Goal: Information Seeking & Learning: Learn about a topic

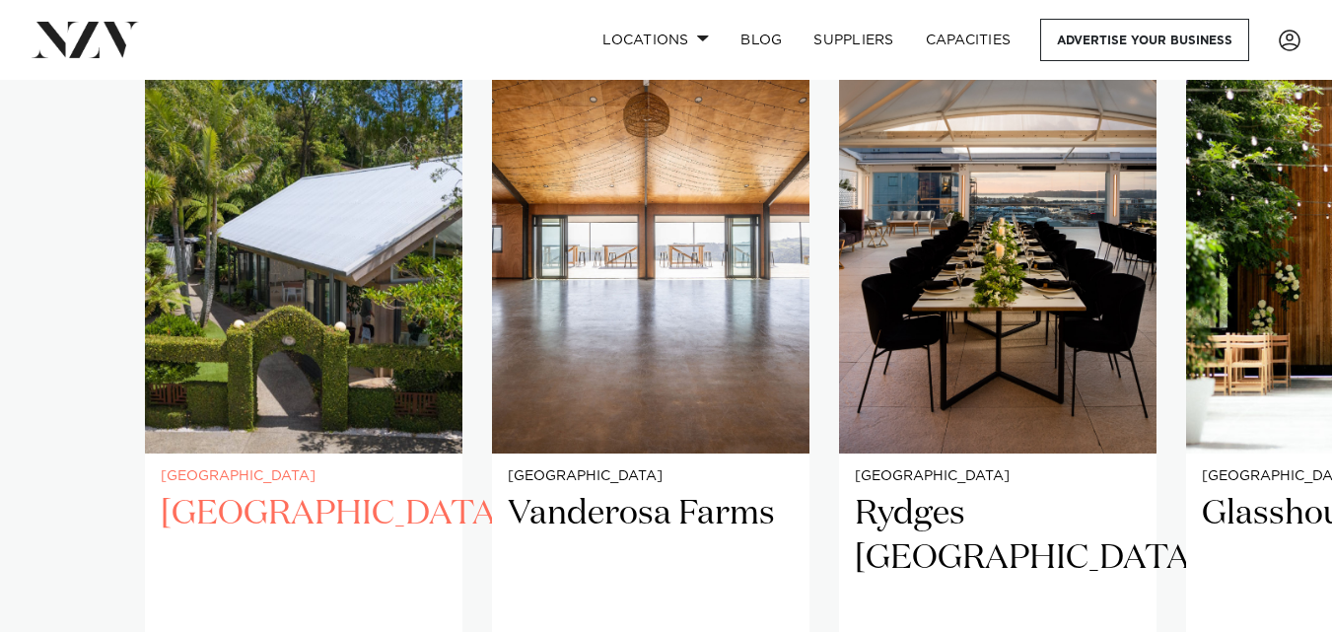
scroll to position [1373, 0]
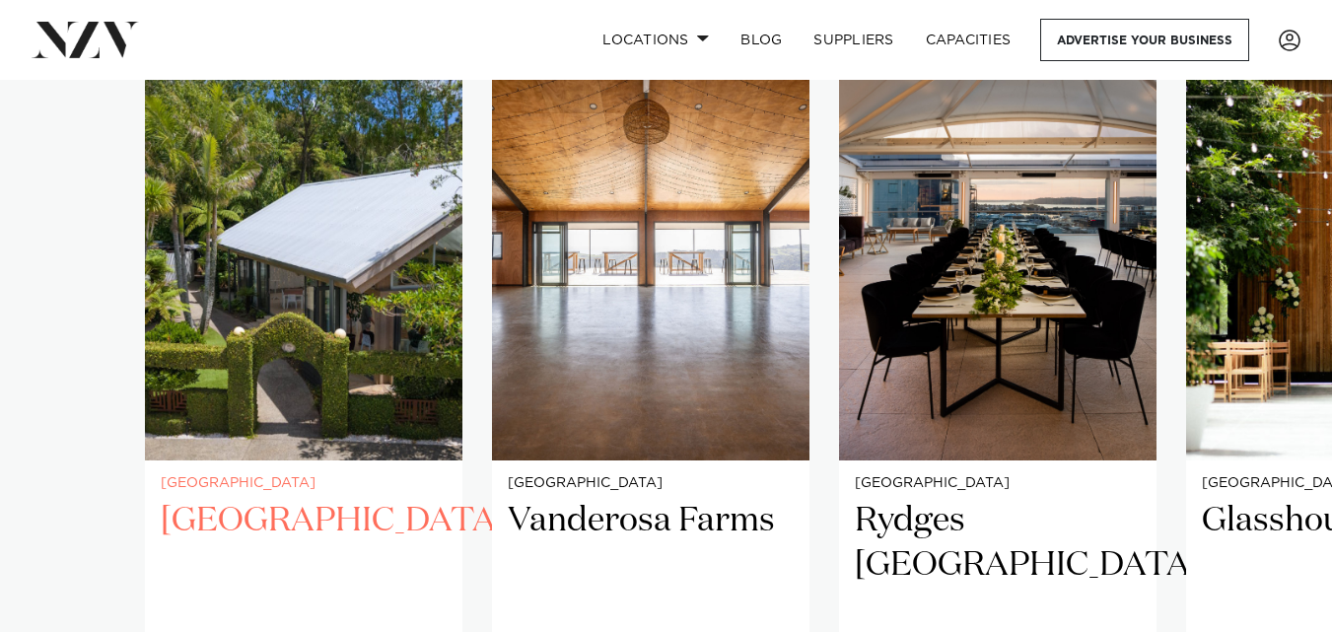
click at [256, 245] on img "1 / 25" at bounding box center [303, 248] width 317 height 426
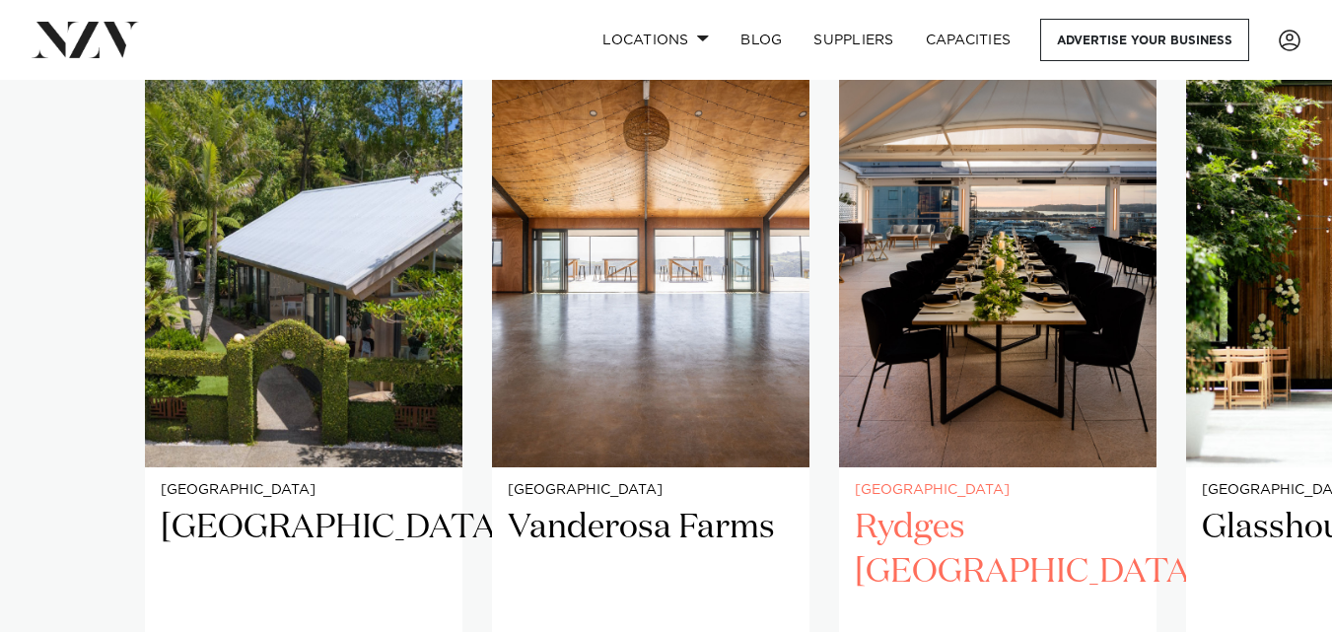
click at [1008, 289] on img "3 / 25" at bounding box center [997, 254] width 317 height 426
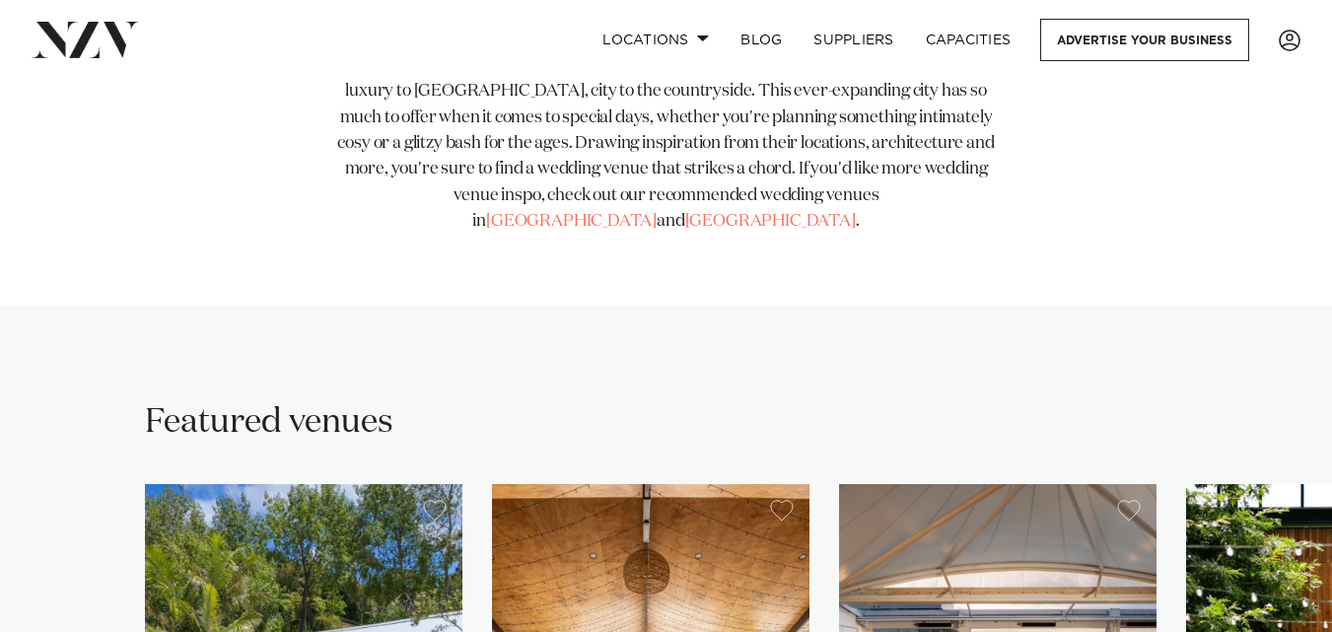
scroll to position [1282, 0]
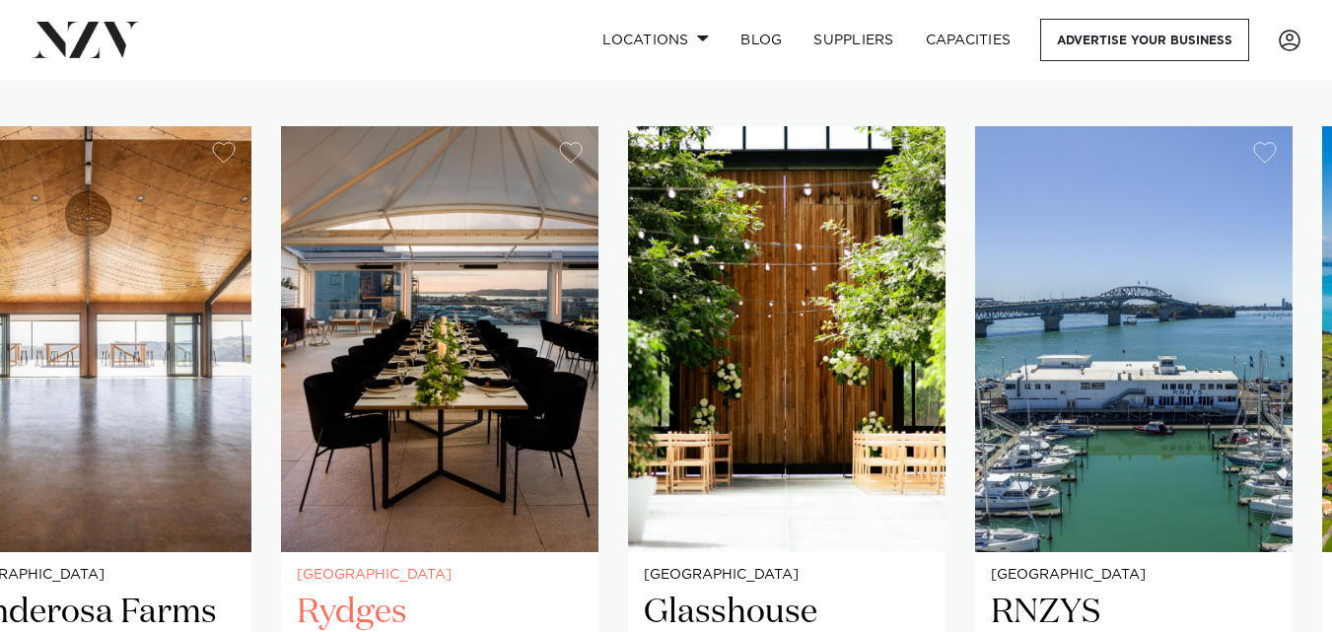
click at [562, 309] on img "3 / 25" at bounding box center [439, 339] width 317 height 426
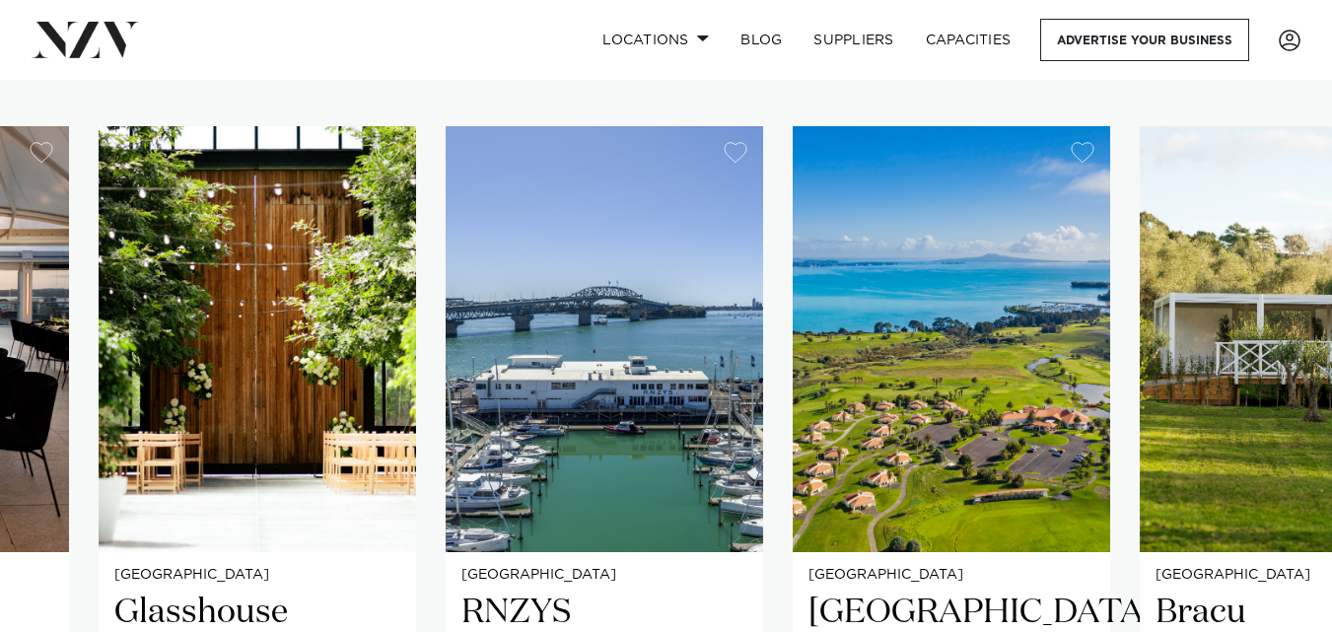
click at [774, 277] on swiper-container "[GEOGRAPHIC_DATA] [GEOGRAPHIC_DATA] A uniquely NZ venue nestled in the native […" at bounding box center [666, 603] width 1332 height 954
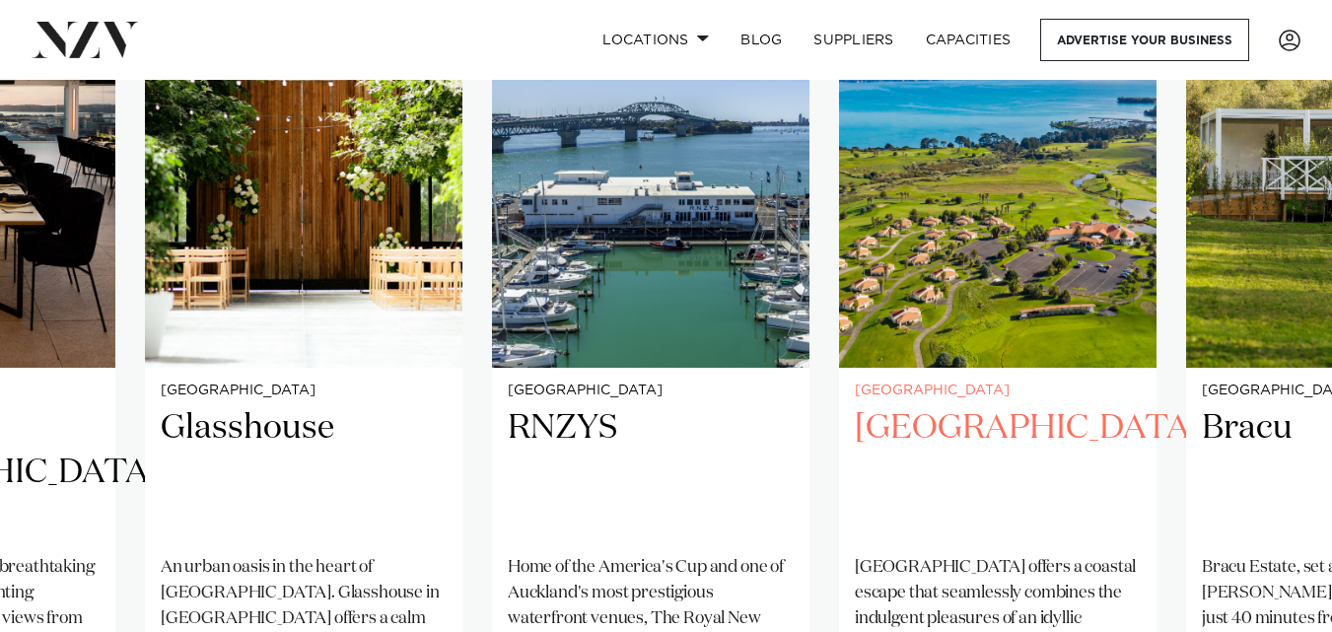
scroll to position [1380, 0]
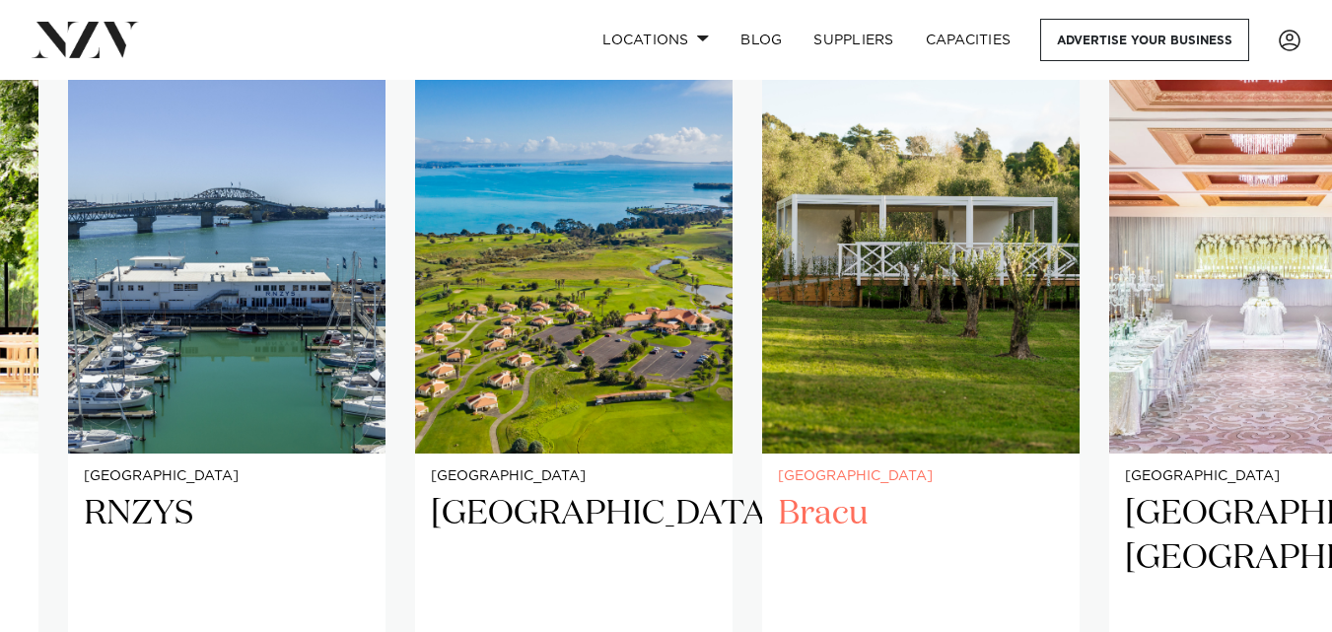
click at [754, 289] on swiper-container "[GEOGRAPHIC_DATA] [GEOGRAPHIC_DATA] A uniquely NZ venue nestled in the native […" at bounding box center [666, 505] width 1332 height 954
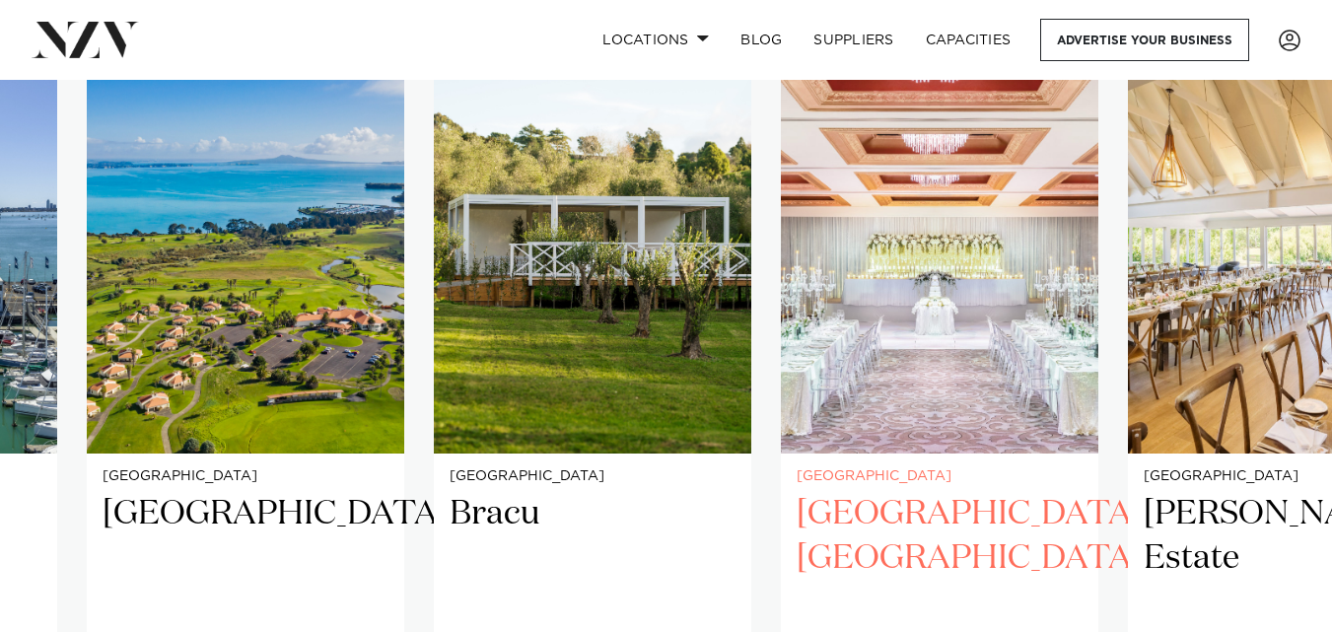
click at [813, 317] on img "8 / 25" at bounding box center [939, 241] width 317 height 426
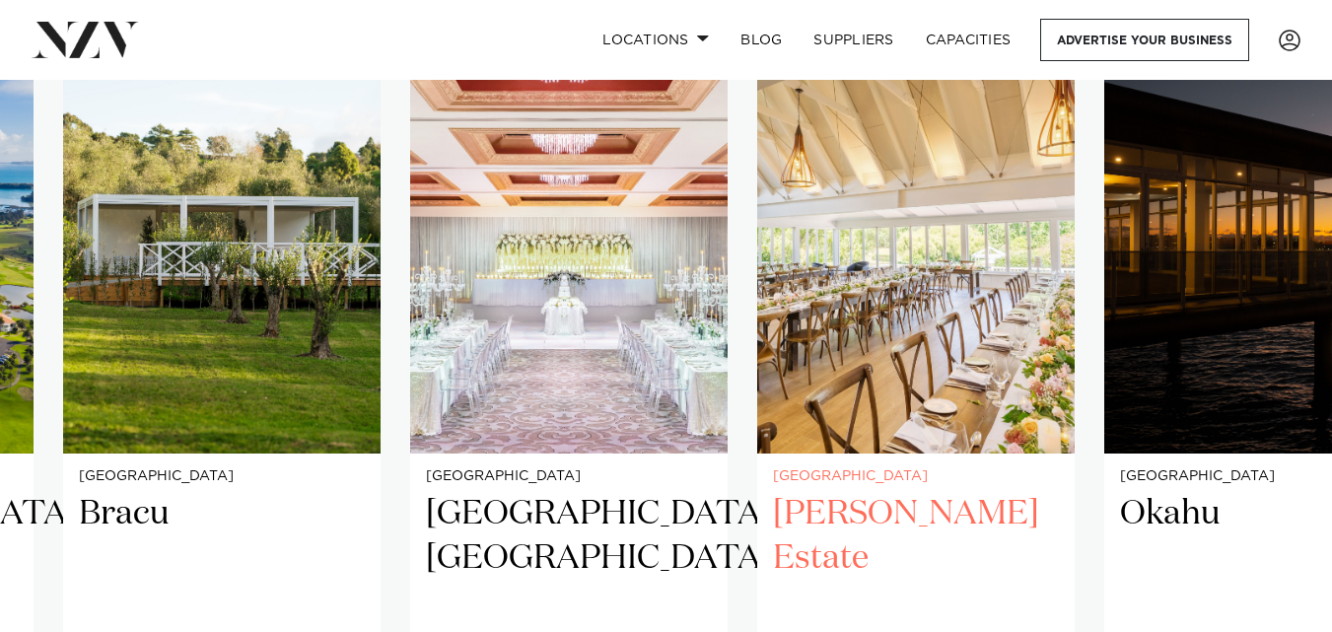
click at [820, 337] on img "9 / 25" at bounding box center [915, 241] width 317 height 426
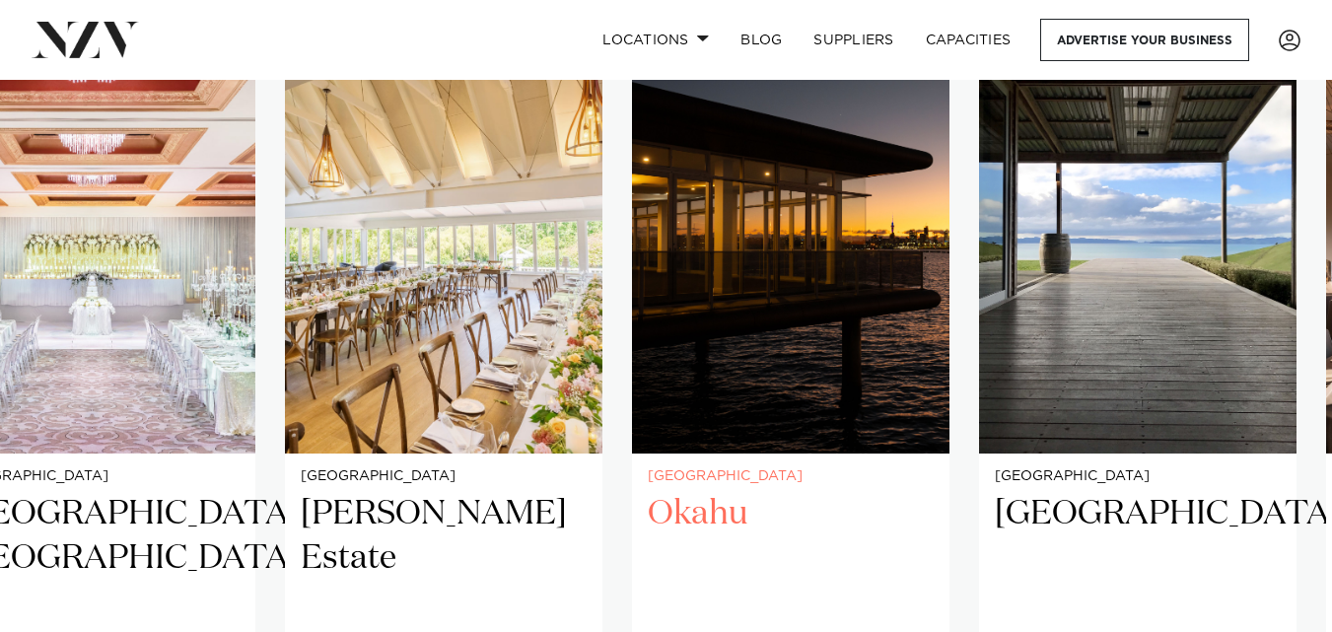
click at [661, 347] on img "10 / 25" at bounding box center [790, 241] width 317 height 426
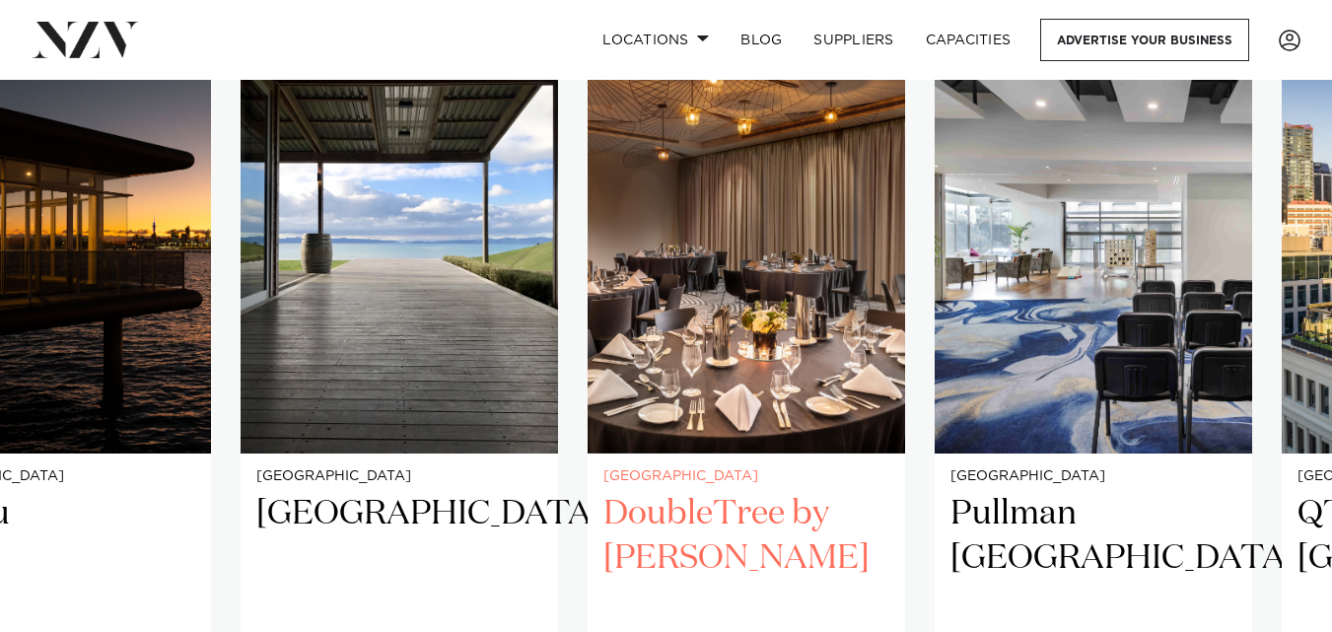
click at [592, 336] on img "12 / 25" at bounding box center [746, 241] width 317 height 426
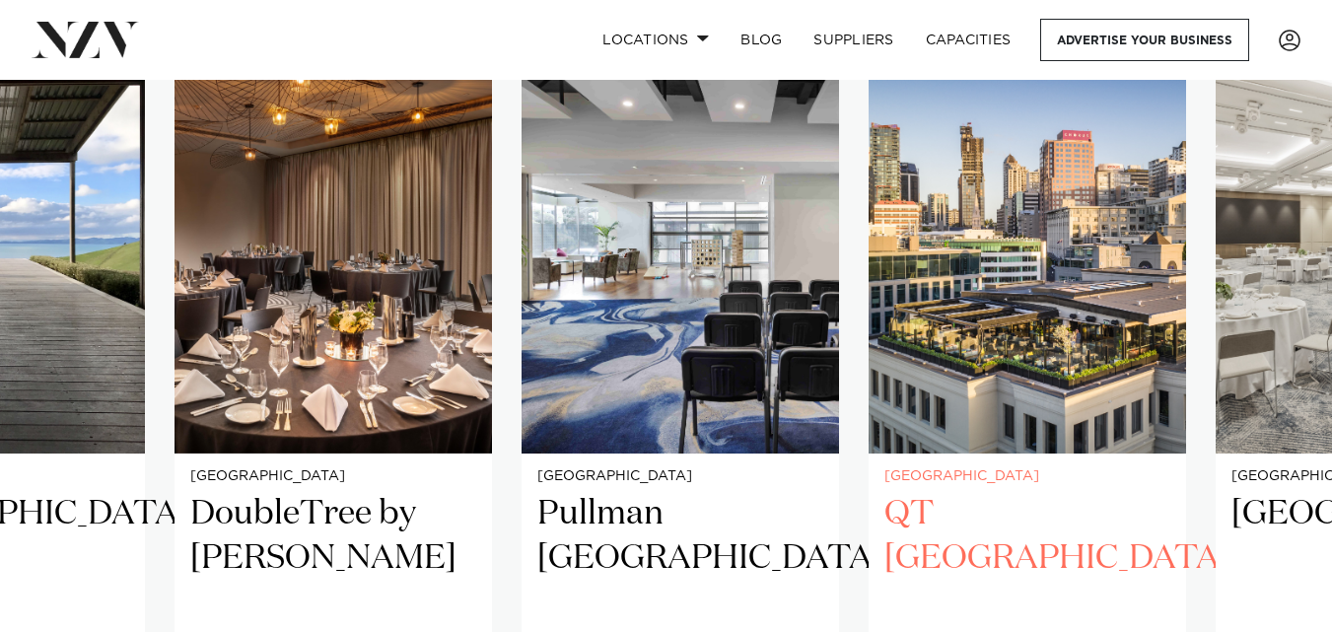
click at [878, 335] on img "14 / 25" at bounding box center [1027, 241] width 317 height 426
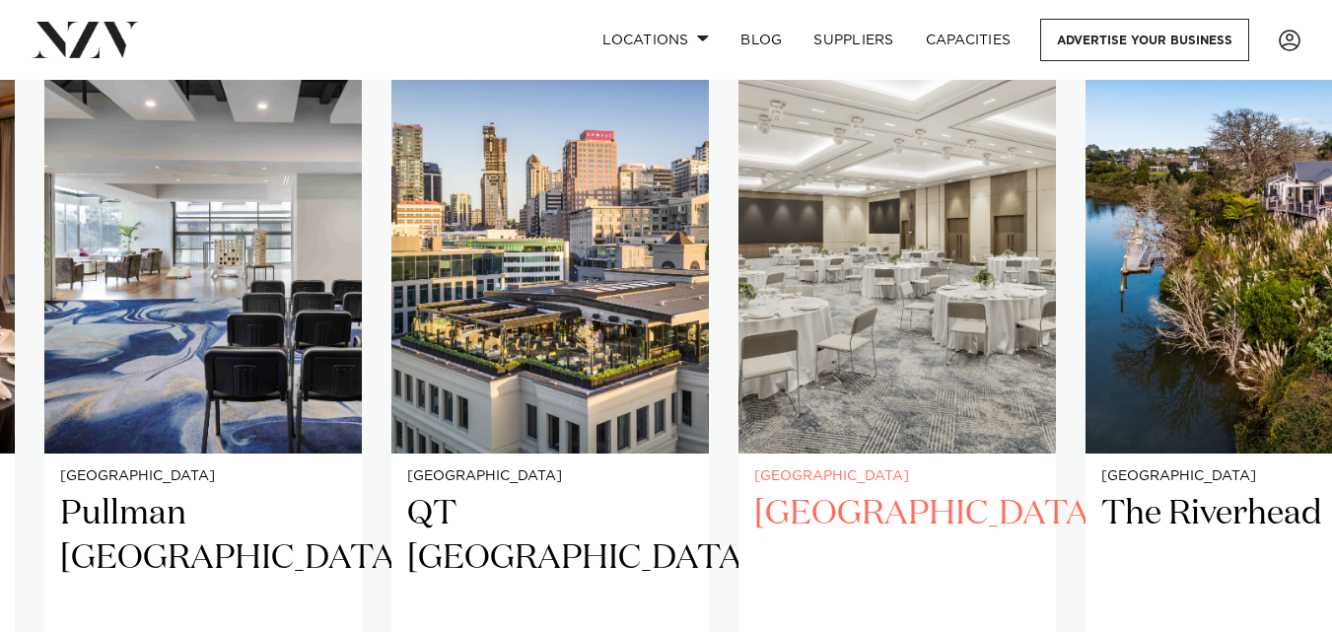
click at [739, 365] on img "15 / 25" at bounding box center [897, 241] width 317 height 426
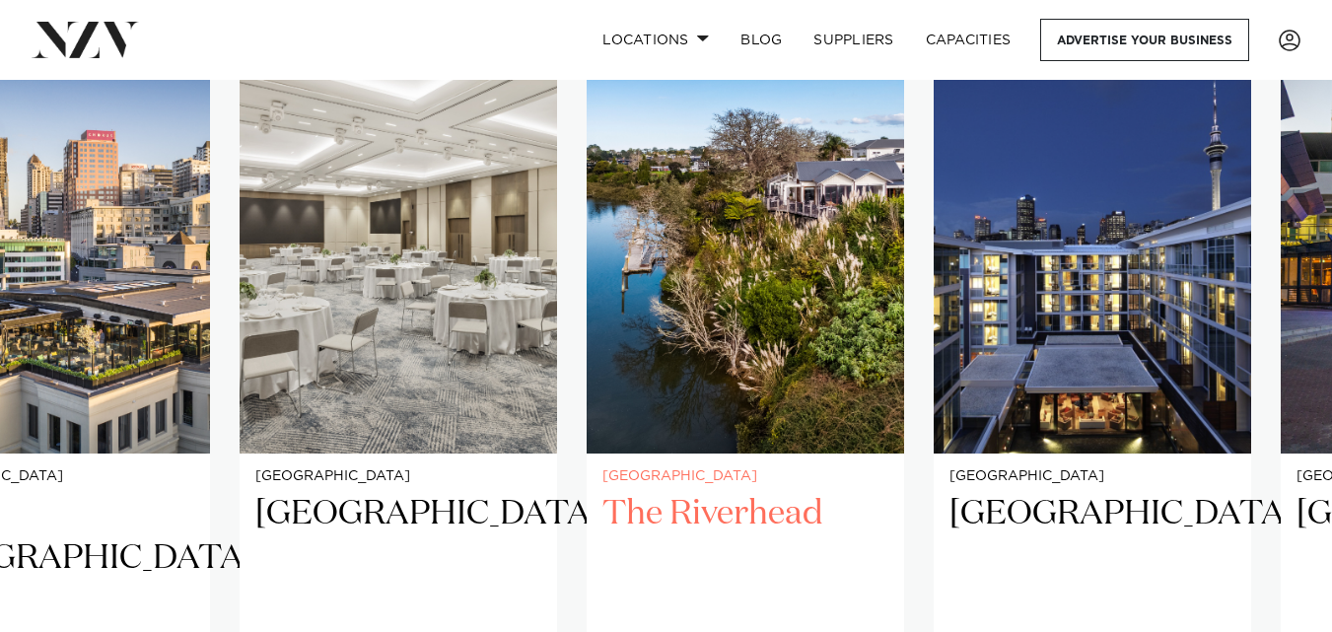
click at [660, 337] on img "16 / 25" at bounding box center [745, 241] width 317 height 426
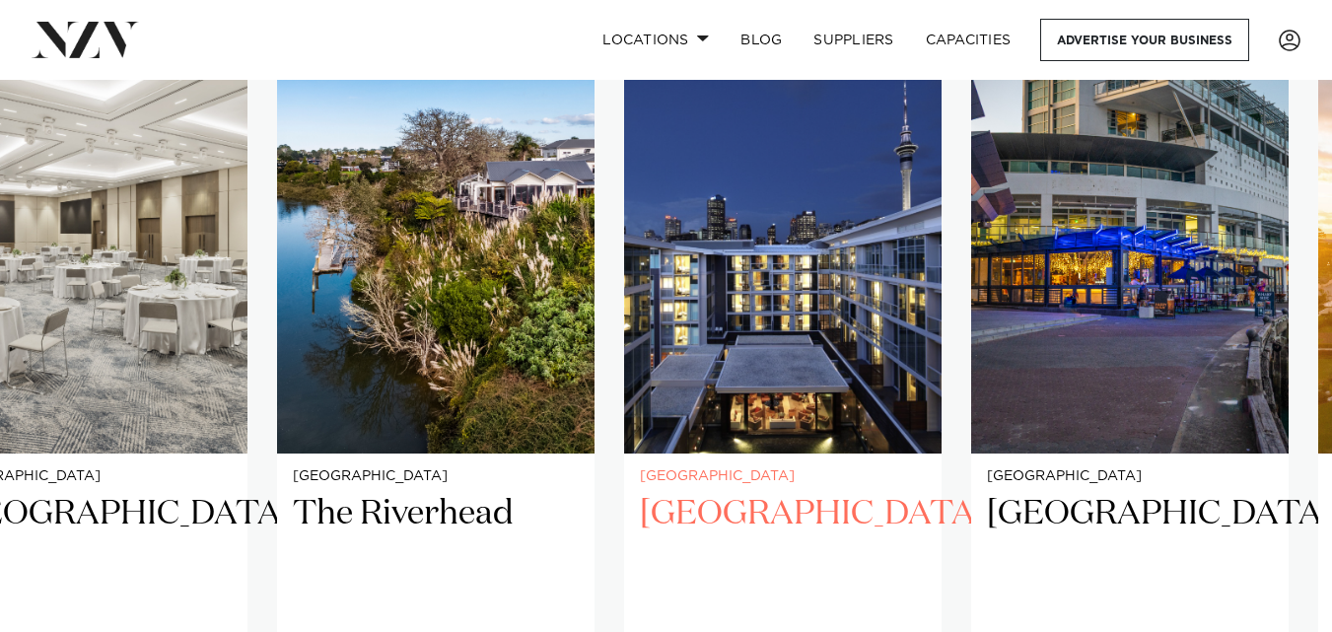
click at [873, 351] on img "17 / 25" at bounding box center [782, 241] width 317 height 426
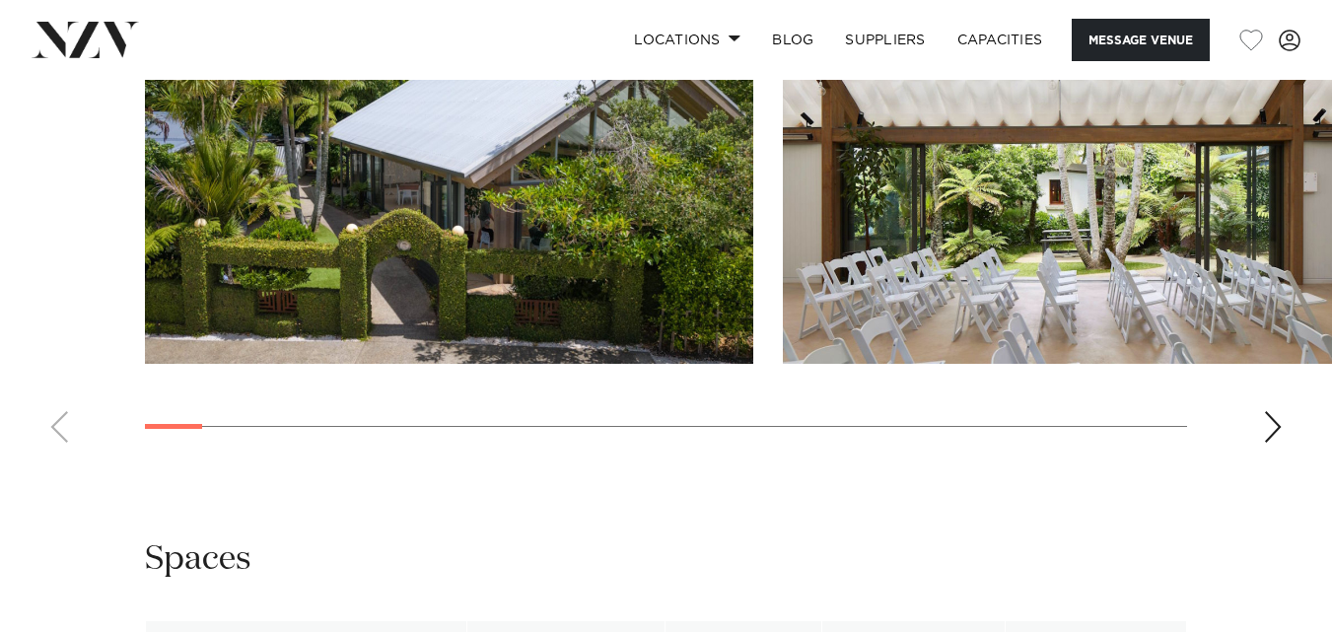
scroll to position [2465, 0]
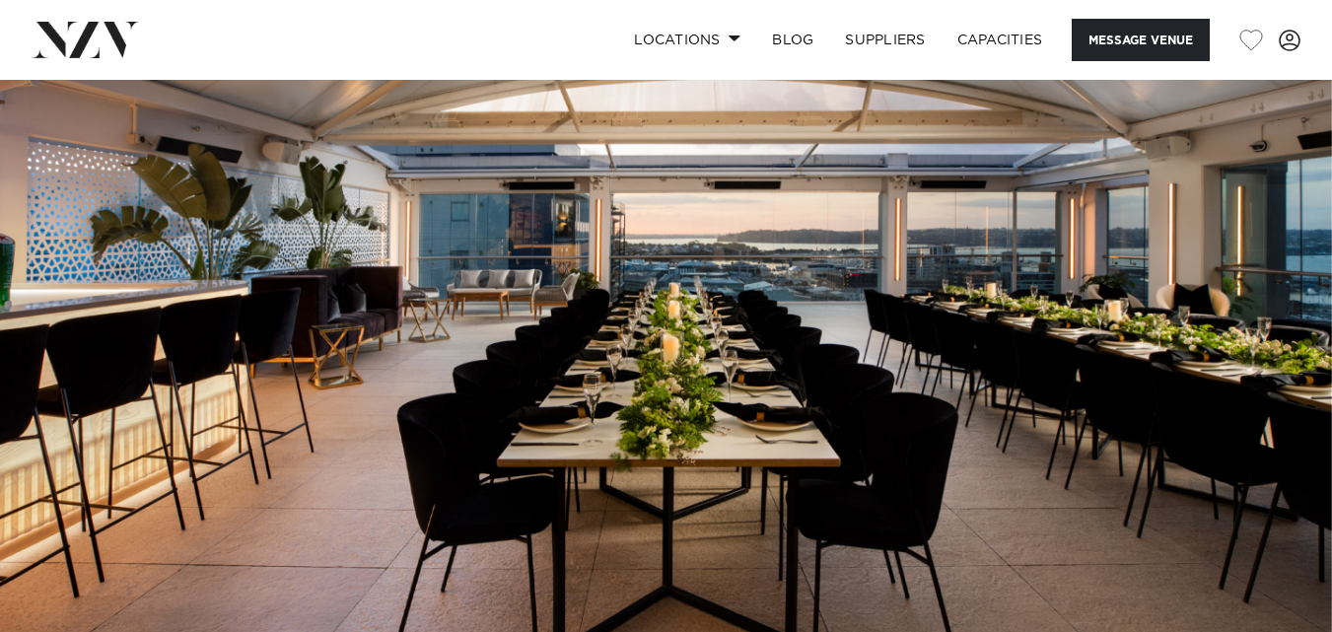
scroll to position [99, 0]
